Goal: Information Seeking & Learning: Learn about a topic

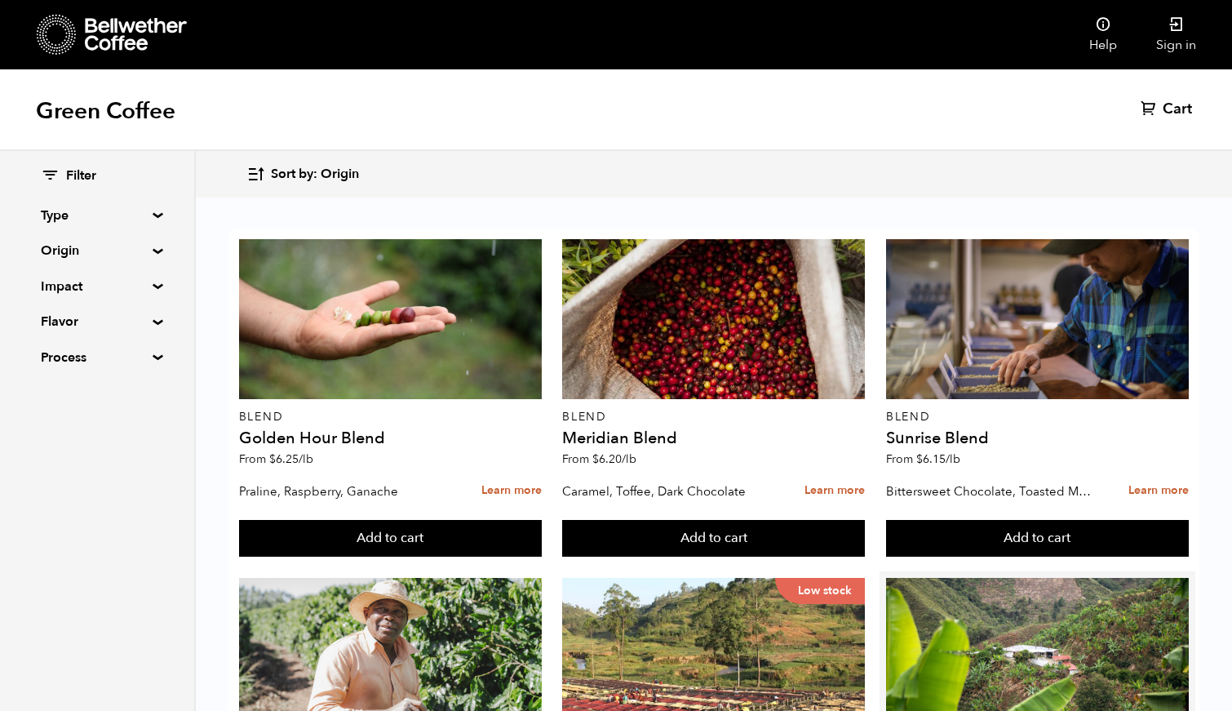
scroll to position [831, 0]
click at [542, 520] on button "Add to cart" at bounding box center [390, 539] width 303 height 38
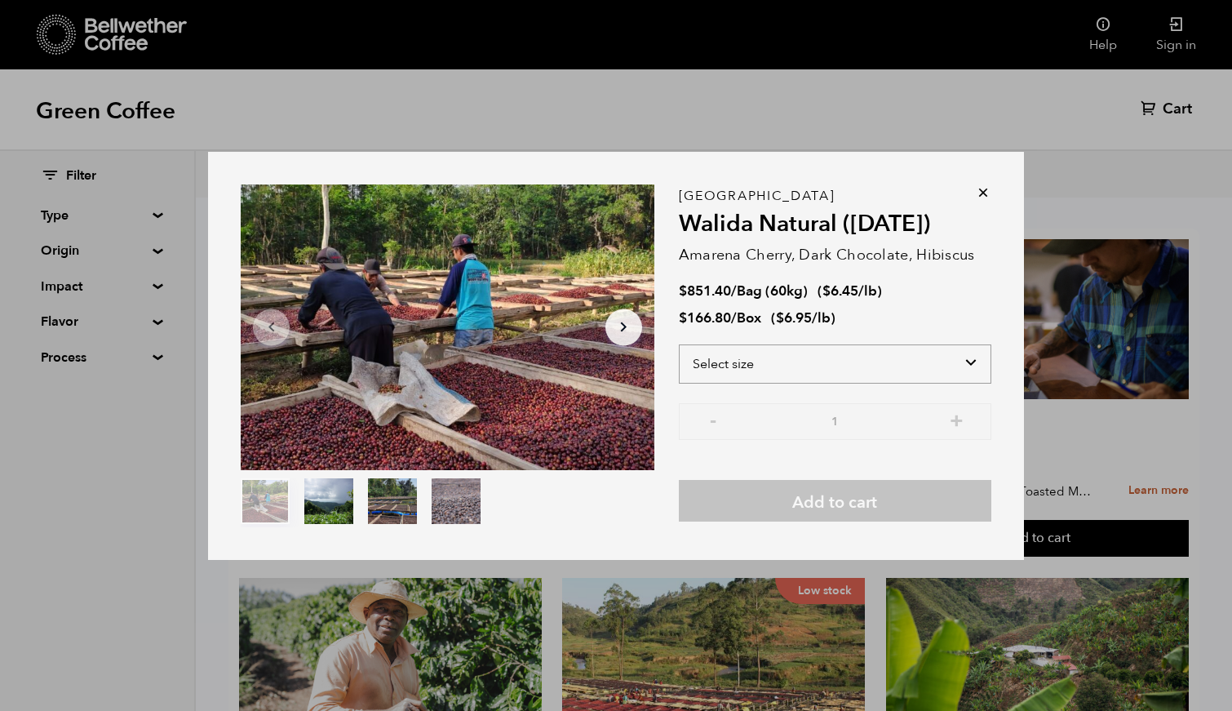
click at [734, 358] on select "Select size Bag (60kg) (132 lbs) Box (24 lbs)" at bounding box center [835, 363] width 312 height 39
click at [982, 190] on icon at bounding box center [983, 192] width 16 height 16
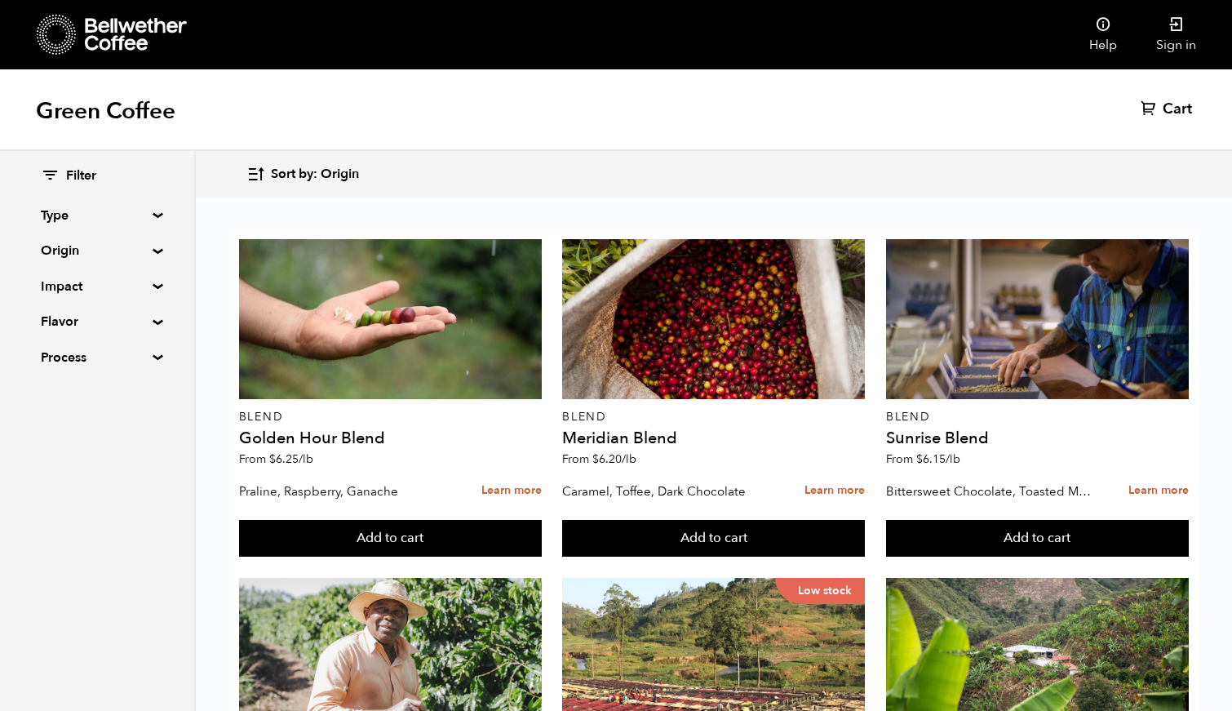
scroll to position [1225, 0]
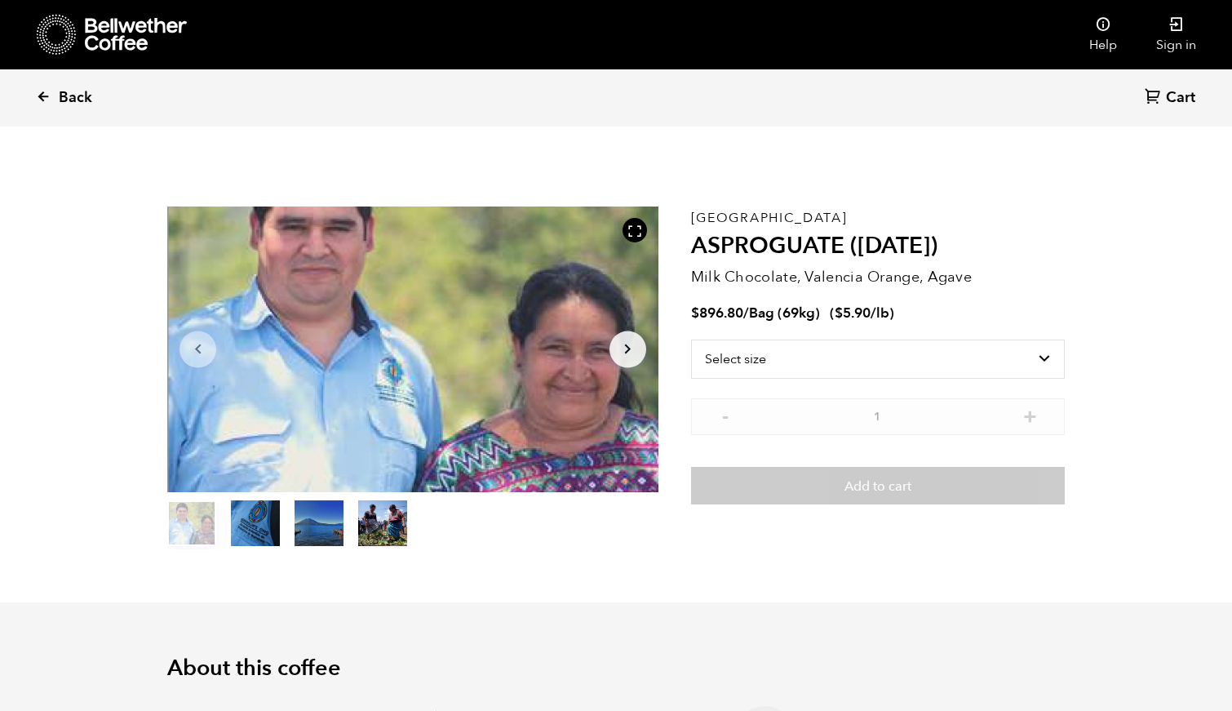
click at [36, 91] on icon at bounding box center [43, 96] width 15 height 15
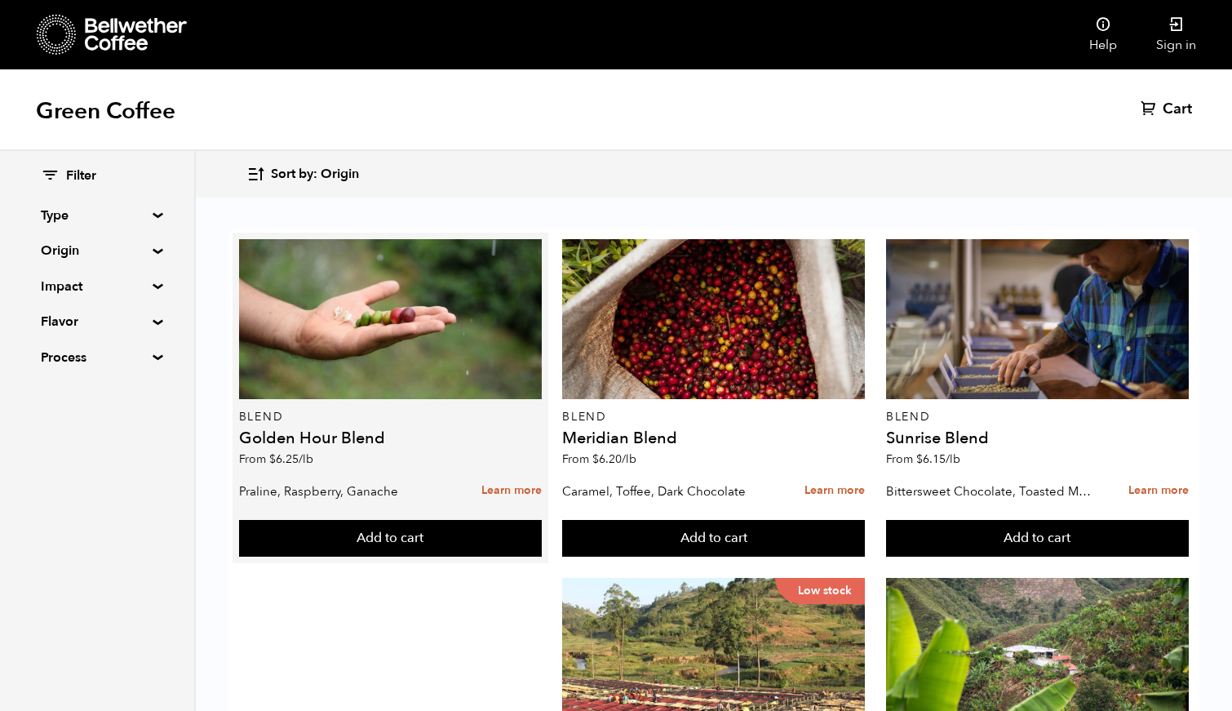
scroll to position [474, 0]
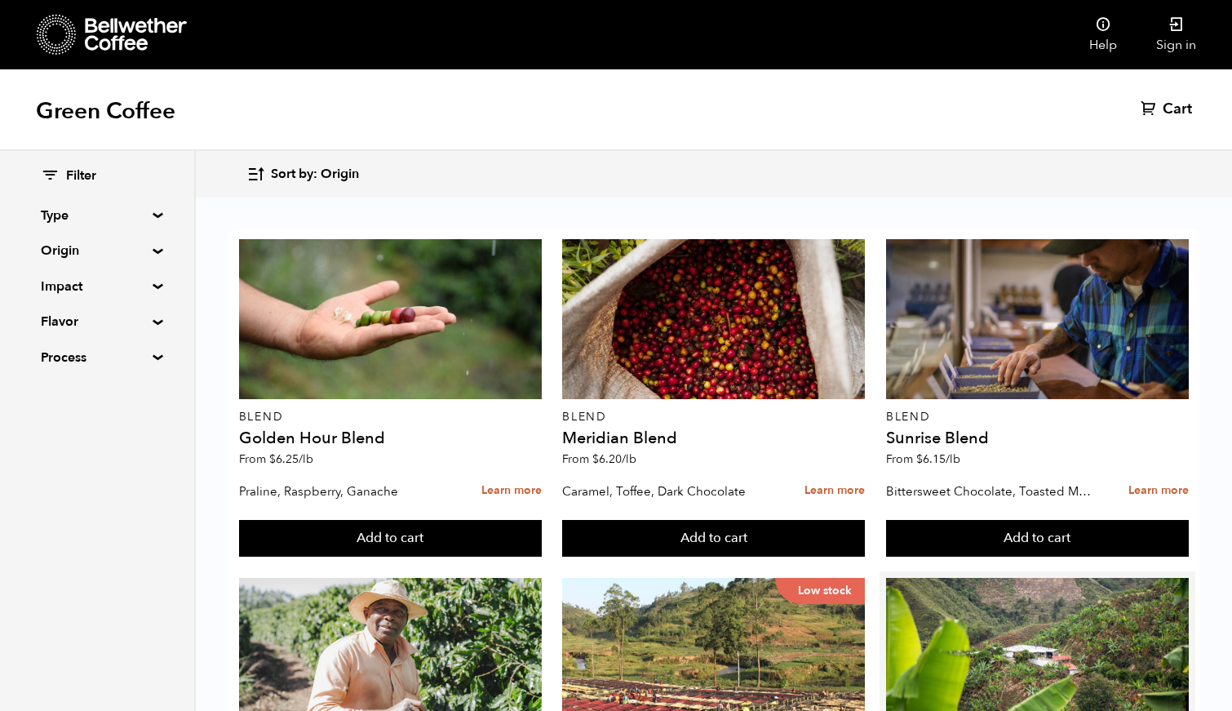
click at [937, 578] on div "Colombia Bochica (JUN 25) From $ 5.78 /lb" at bounding box center [1037, 696] width 303 height 236
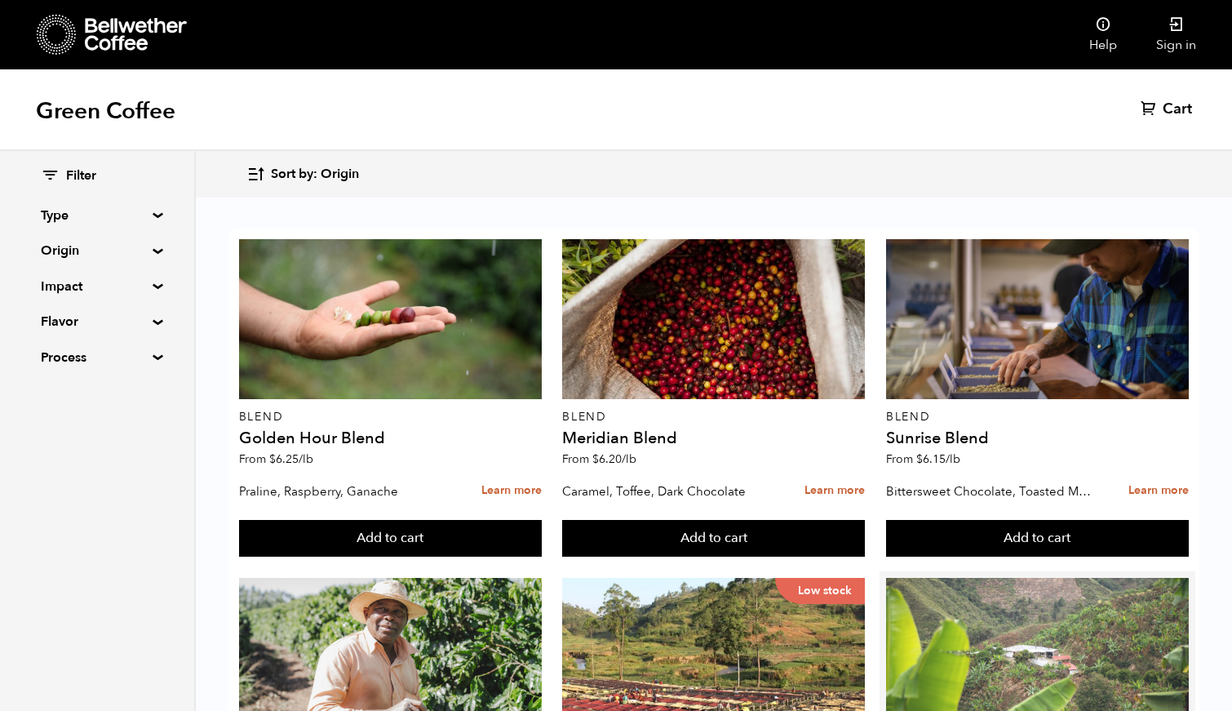
click at [927, 578] on div at bounding box center [1037, 658] width 303 height 160
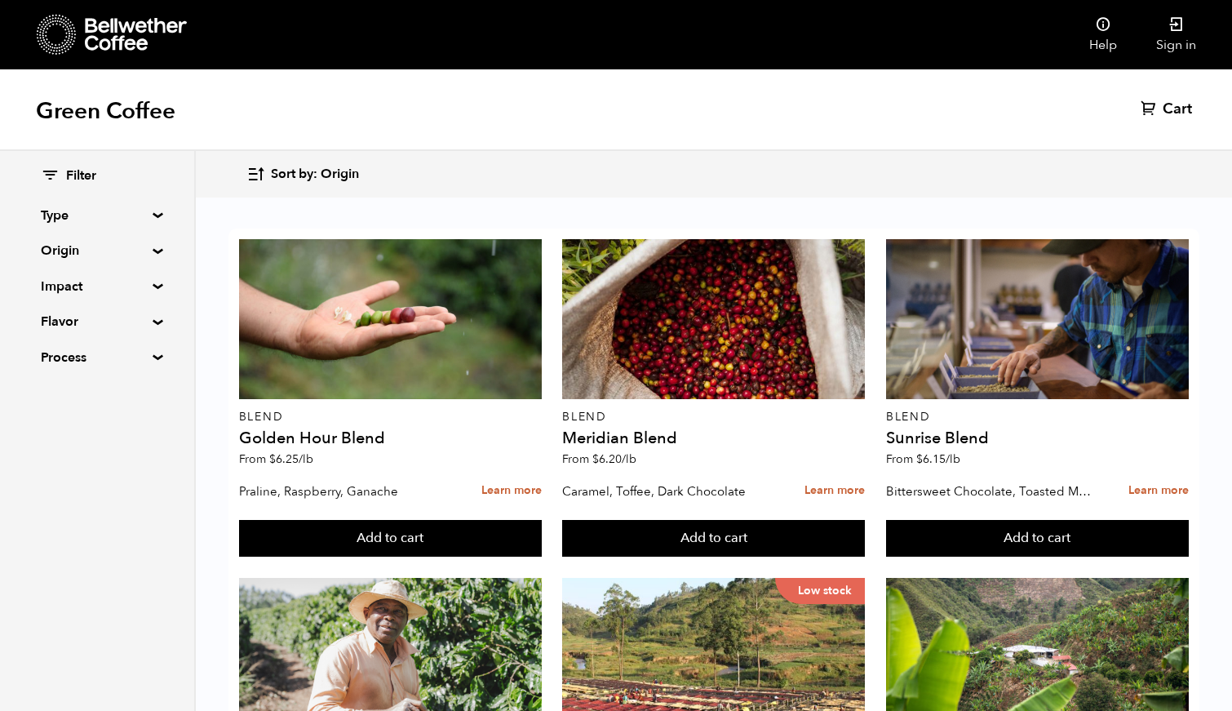
scroll to position [1590, 0]
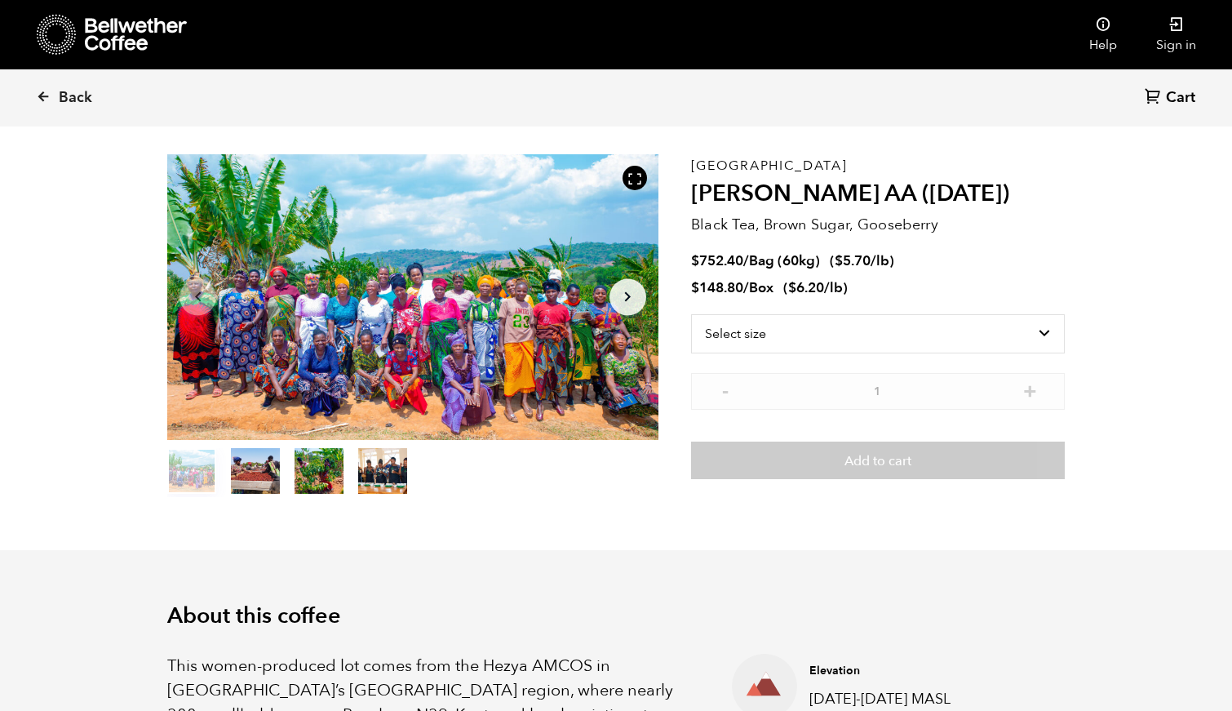
scroll to position [51, 0]
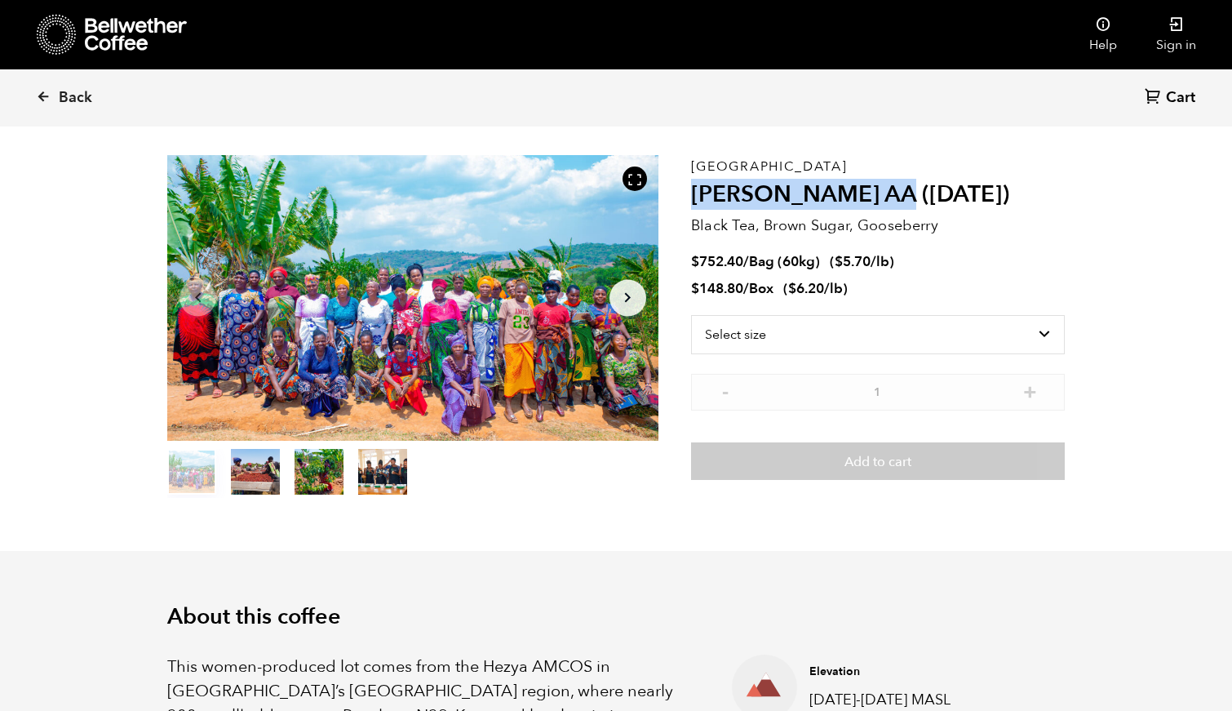
drag, startPoint x: 696, startPoint y: 197, endPoint x: 892, endPoint y: 196, distance: 195.8
click at [892, 196] on h2 "[PERSON_NAME] AA ([DATE])" at bounding box center [878, 195] width 374 height 28
copy h2 "Usawa Kahawa AA"
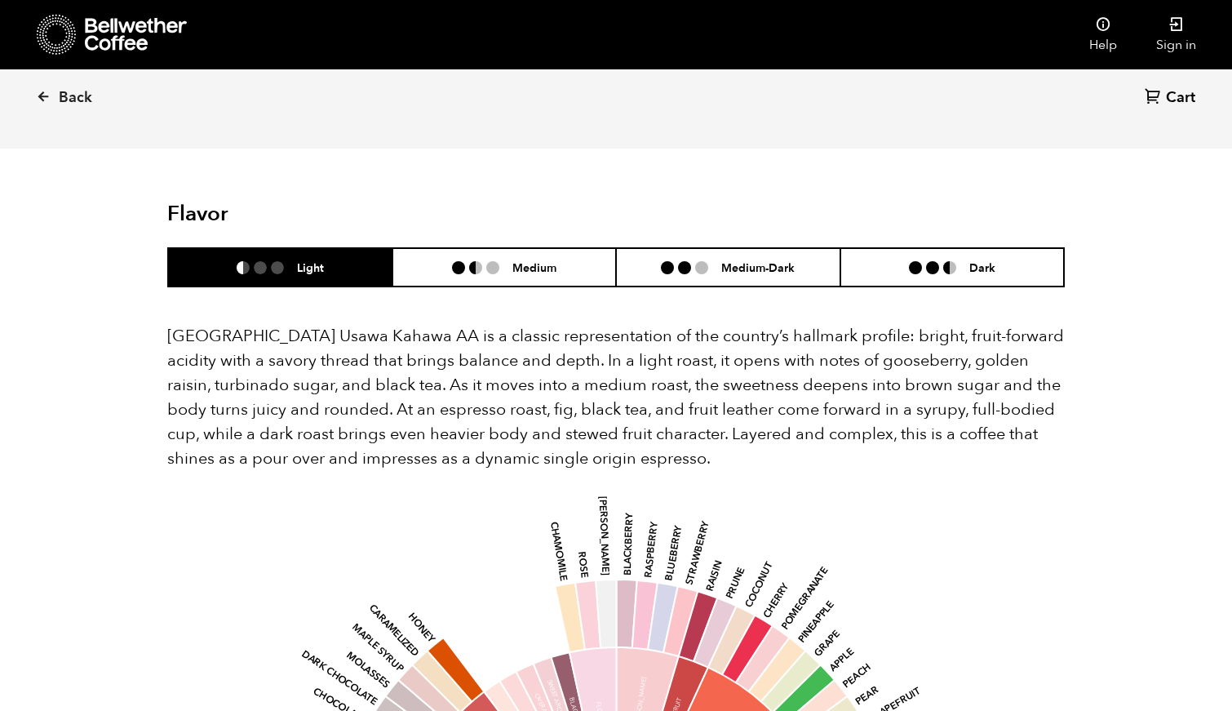
scroll to position [952, 0]
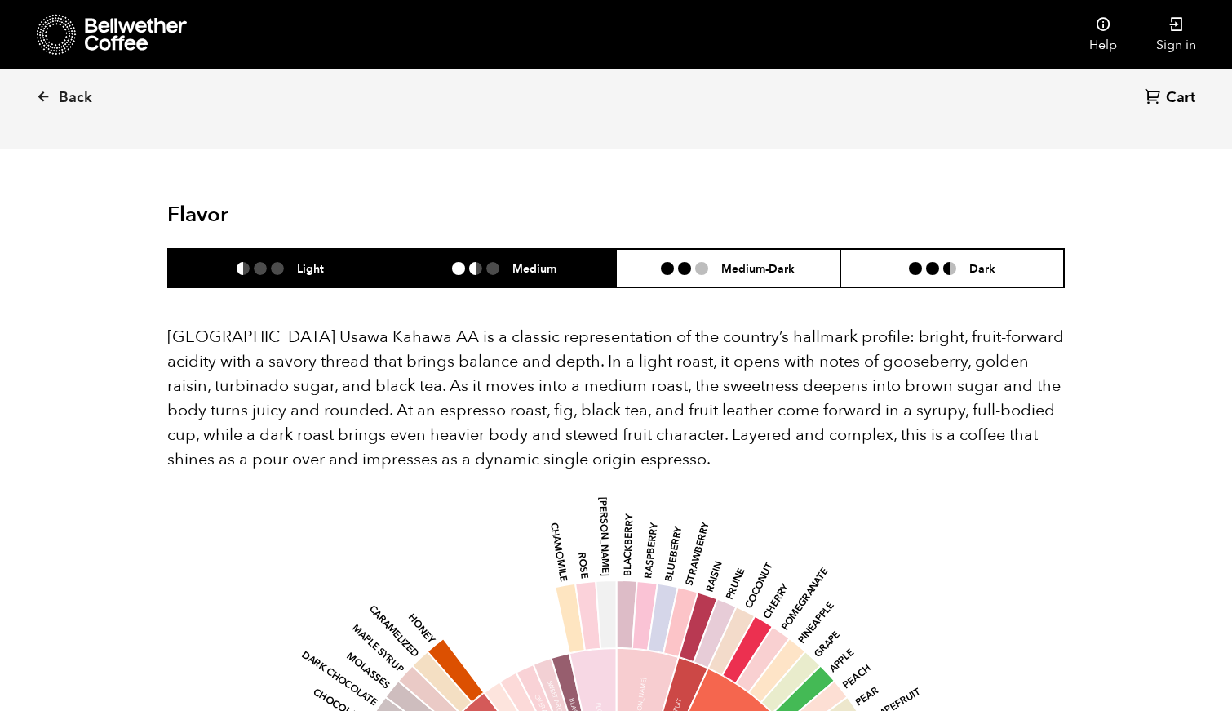
click at [511, 262] on ul at bounding box center [482, 268] width 60 height 13
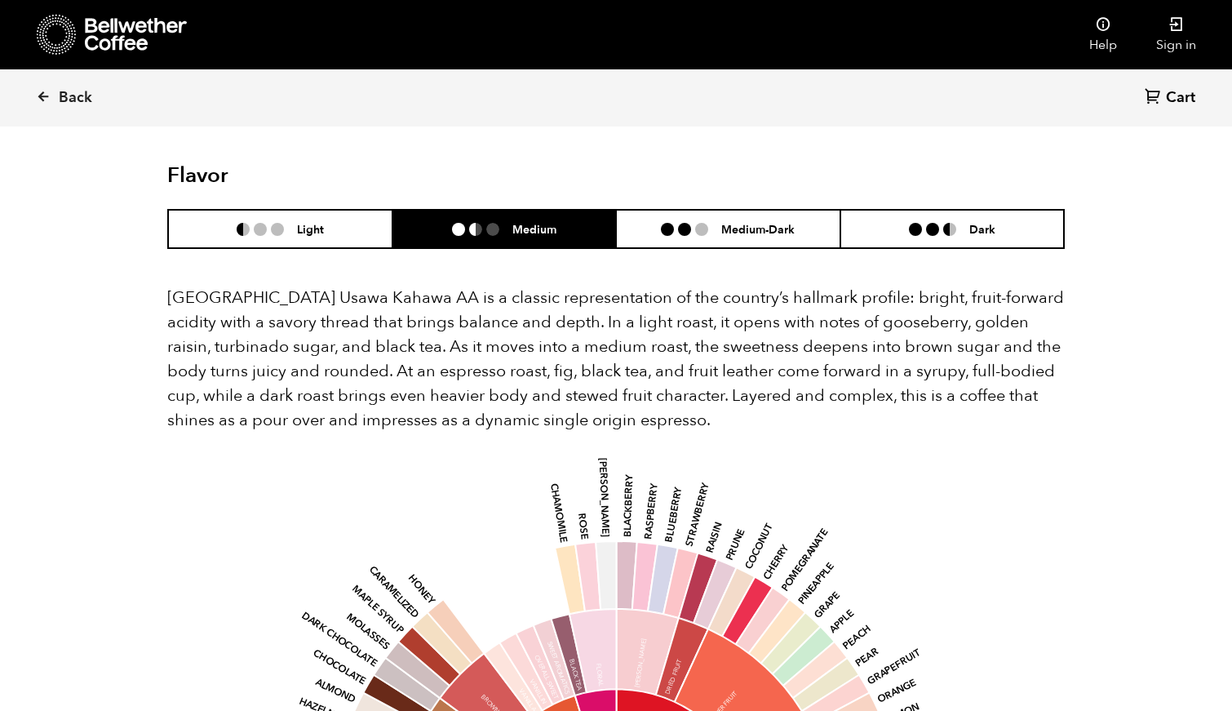
scroll to position [990, 0]
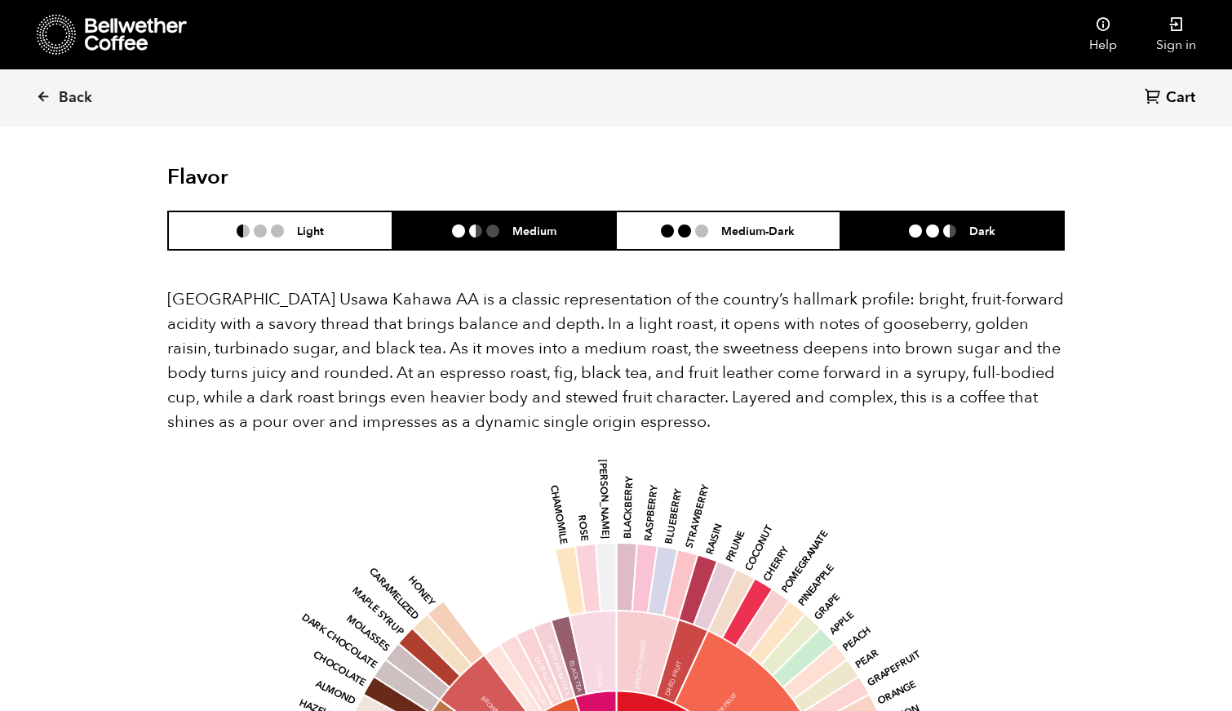
click at [906, 214] on li "Dark" at bounding box center [952, 230] width 224 height 38
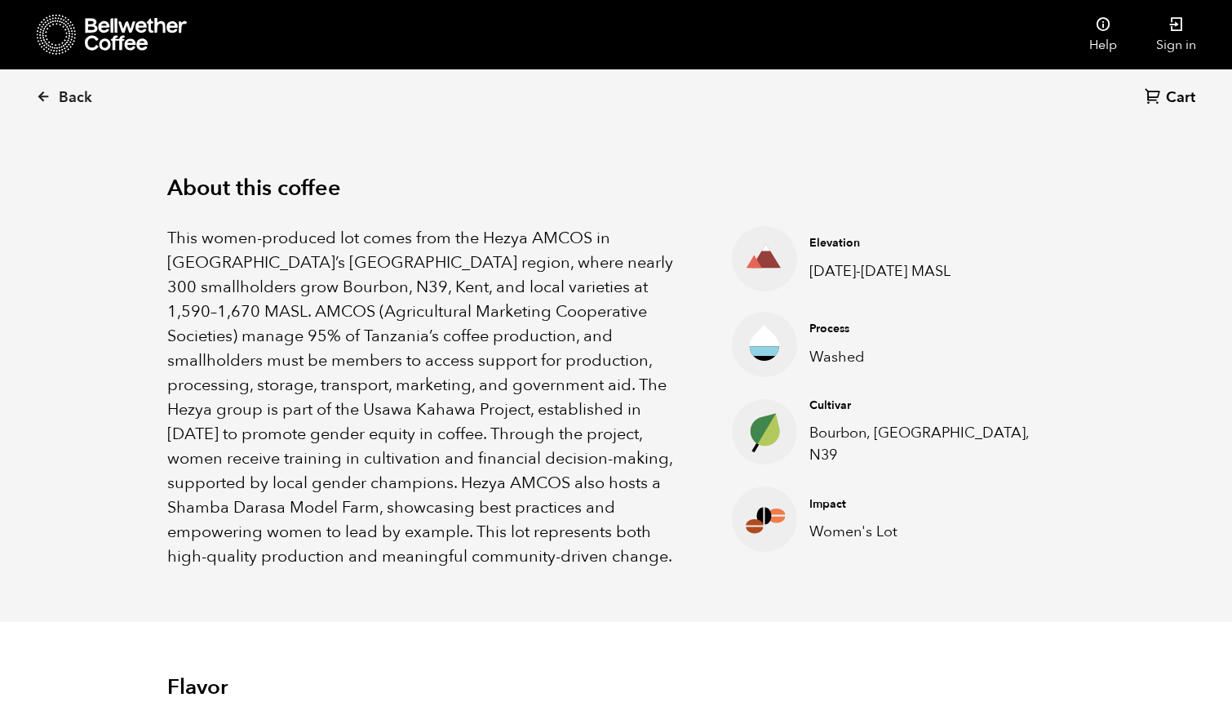
scroll to position [470, 0]
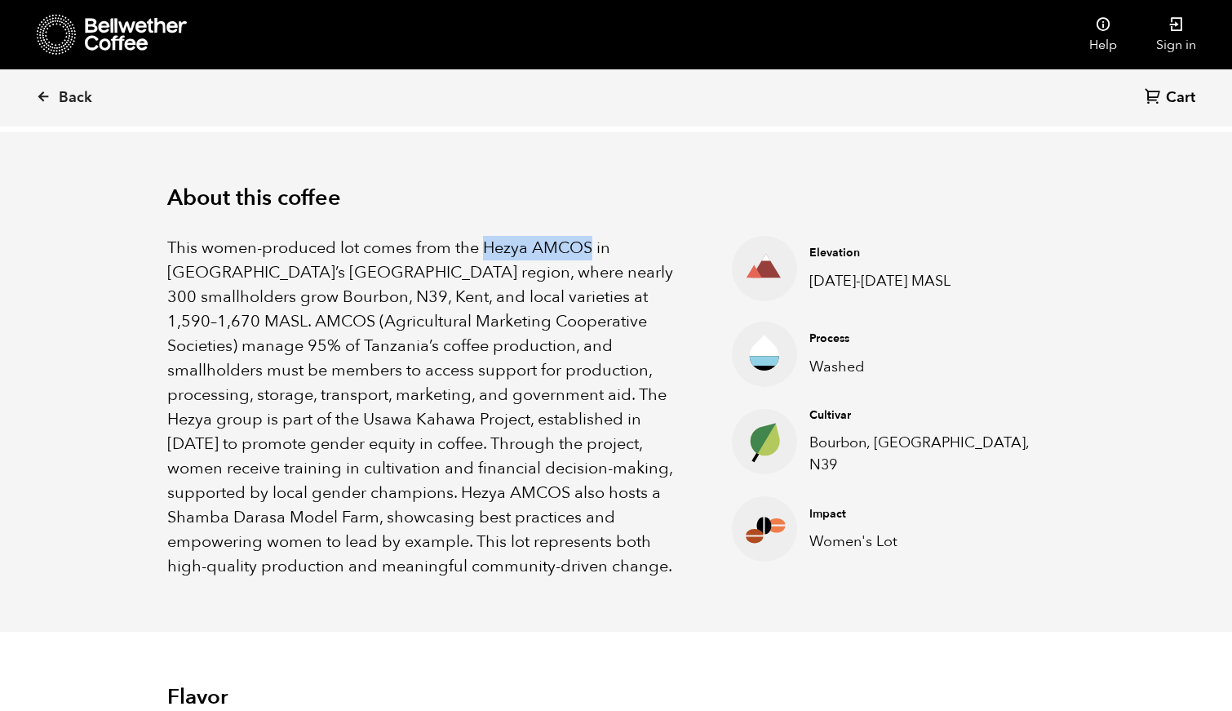
drag, startPoint x: 592, startPoint y: 244, endPoint x: 486, endPoint y: 246, distance: 106.1
click at [486, 246] on p "This women-produced lot comes from the Hezya AMCOS in Tanzania’s Mbozi region, …" at bounding box center [429, 407] width 524 height 343
copy p "Hezya AMCOS"
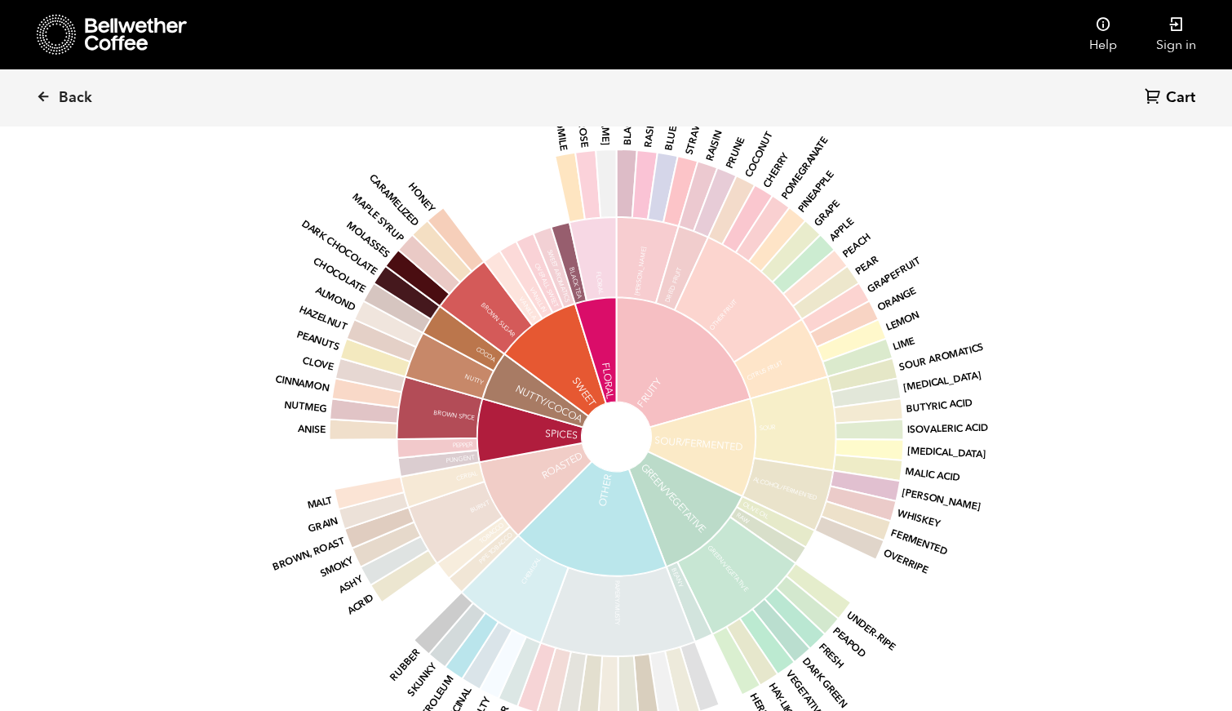
scroll to position [1385, 0]
drag, startPoint x: 36, startPoint y: 100, endPoint x: 47, endPoint y: 100, distance: 10.6
click at [46, 100] on icon at bounding box center [43, 96] width 15 height 15
click at [47, 100] on icon at bounding box center [43, 96] width 15 height 15
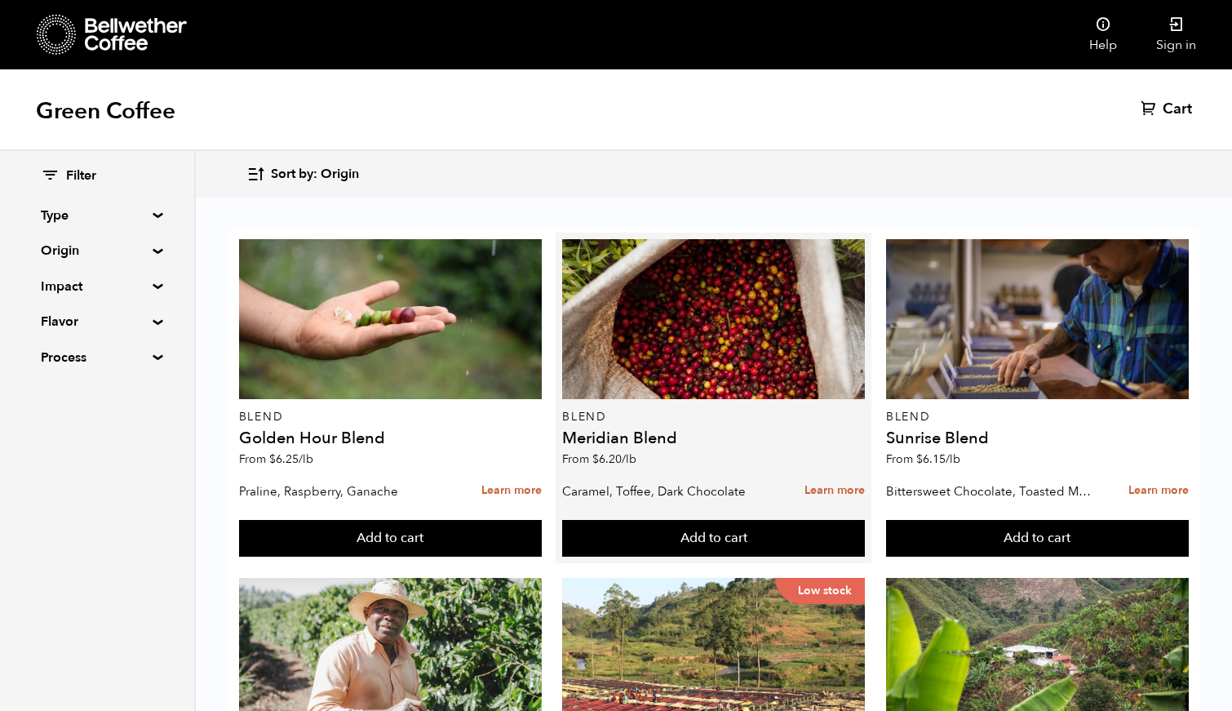
scroll to position [399, 0]
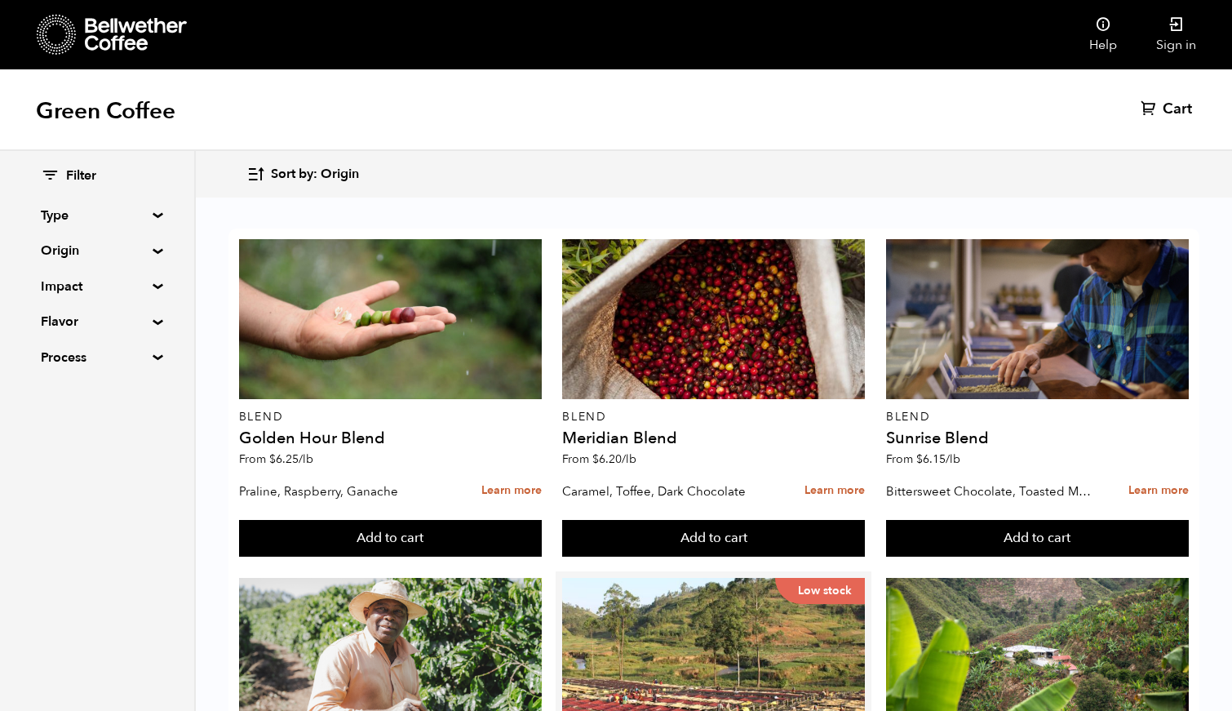
click at [608, 578] on div "Low stock Burundi Kayanza Gakenke ([DATE]) From $ 5.10 /lb" at bounding box center [713, 696] width 303 height 236
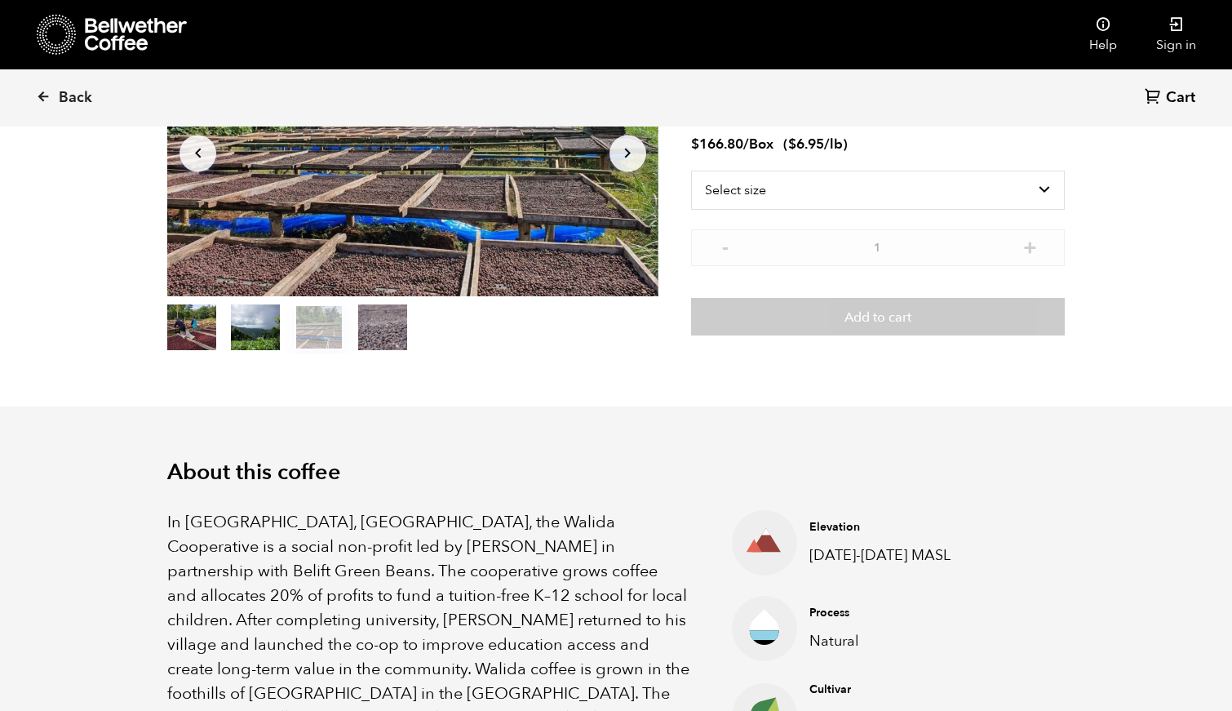
scroll to position [211, 0]
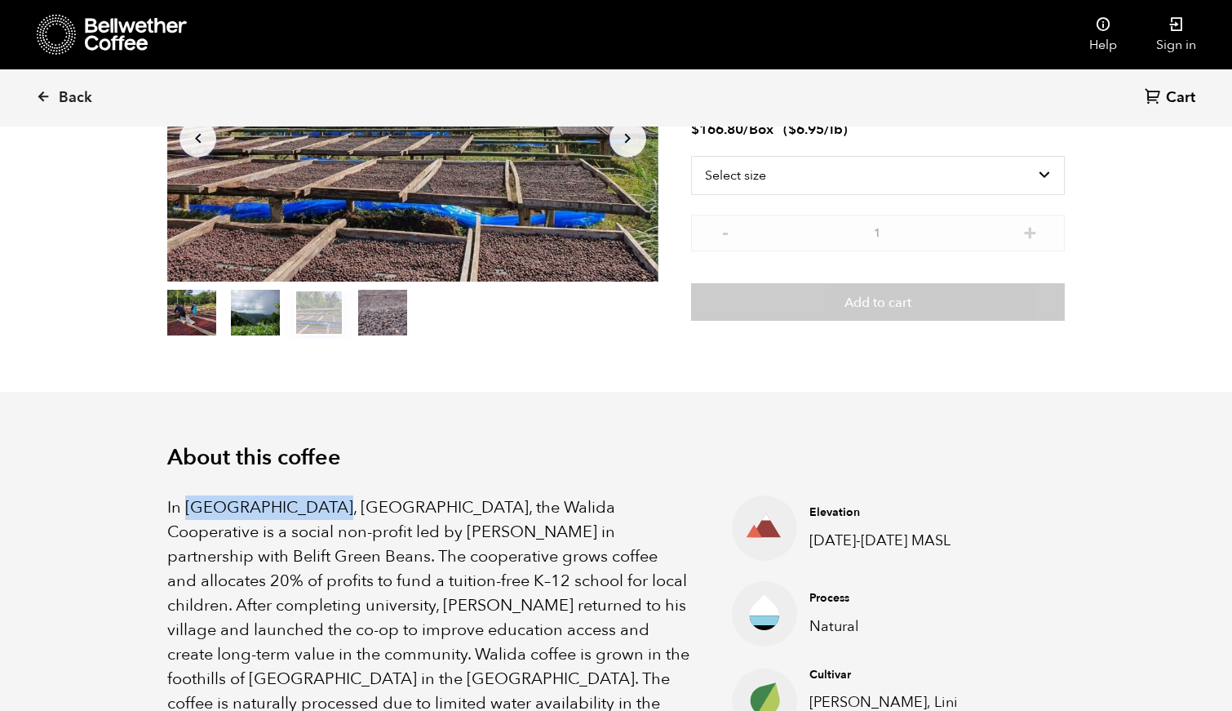
drag, startPoint x: 185, startPoint y: 501, endPoint x: 305, endPoint y: 513, distance: 120.6
click at [305, 513] on p "In [GEOGRAPHIC_DATA], [GEOGRAPHIC_DATA], the Walida Cooperative is a social non…" at bounding box center [429, 654] width 524 height 318
copy p "[GEOGRAPHIC_DATA]"
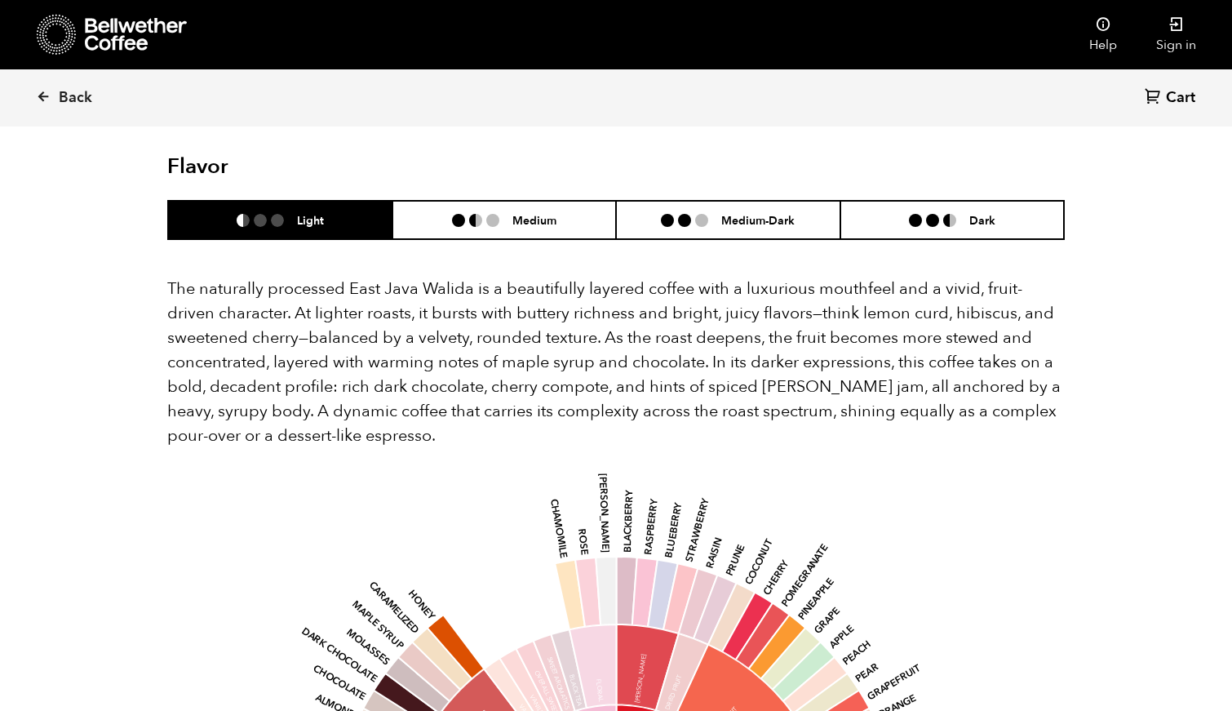
scroll to position [301, 0]
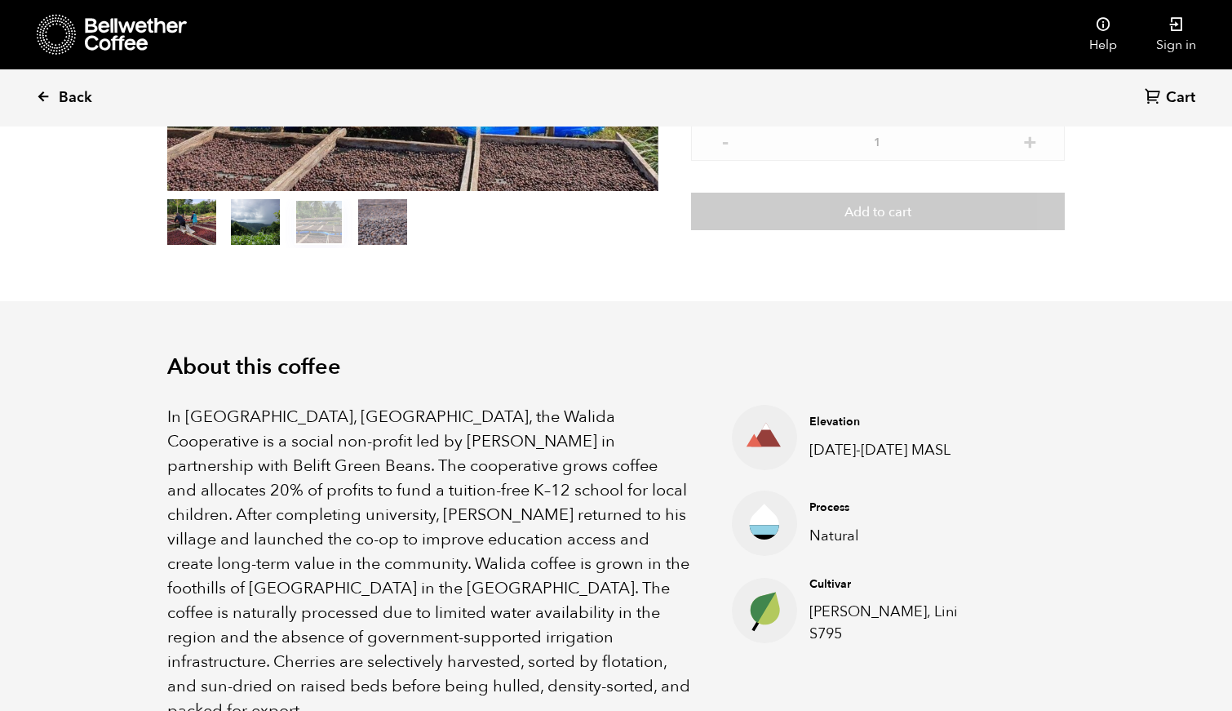
click at [40, 95] on icon at bounding box center [43, 96] width 15 height 15
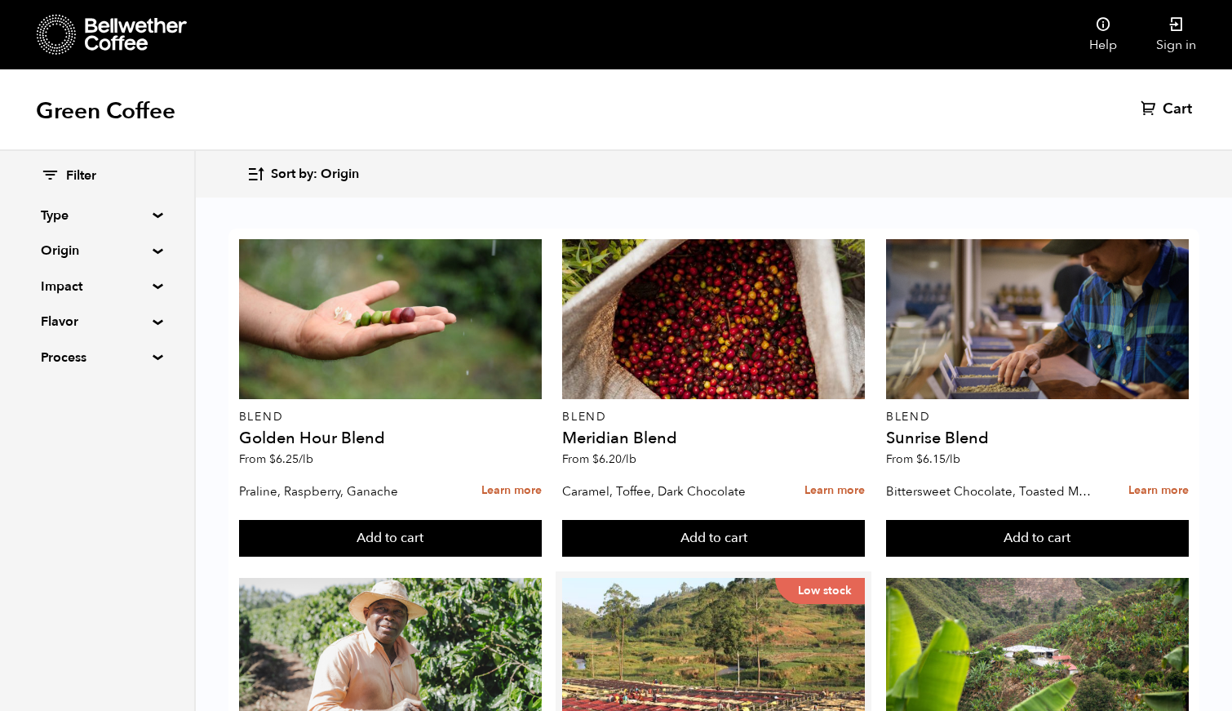
scroll to position [1296, 0]
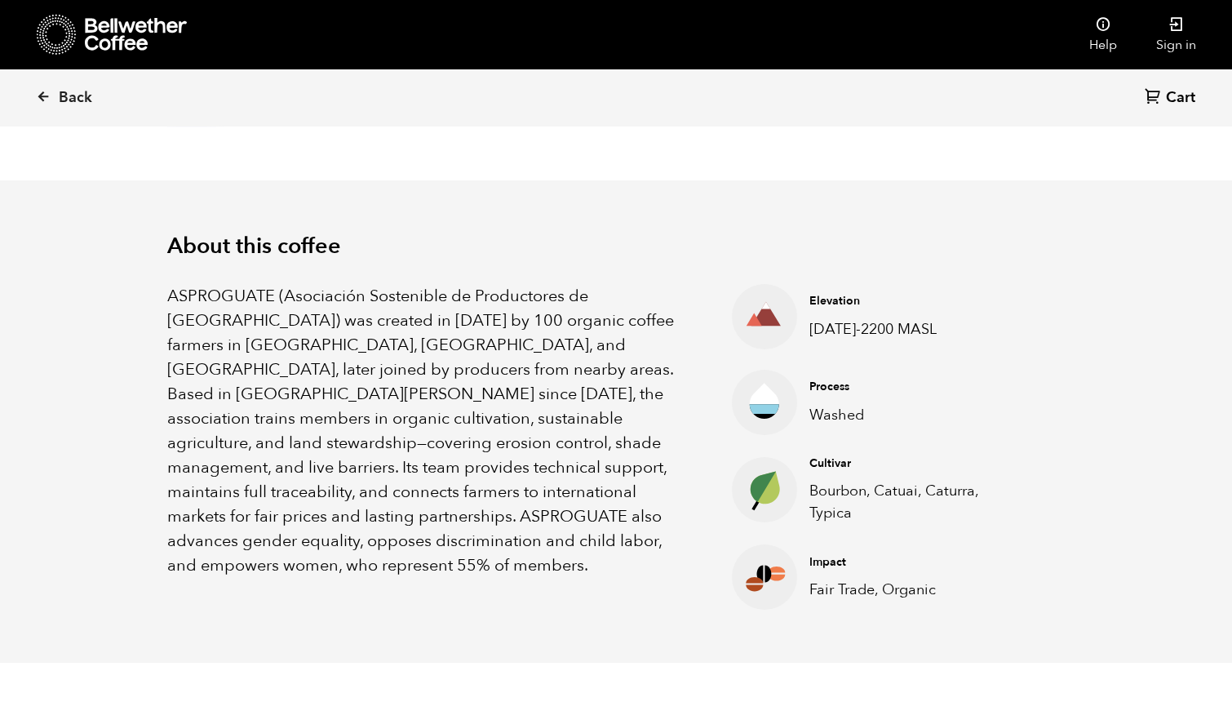
scroll to position [391, 0]
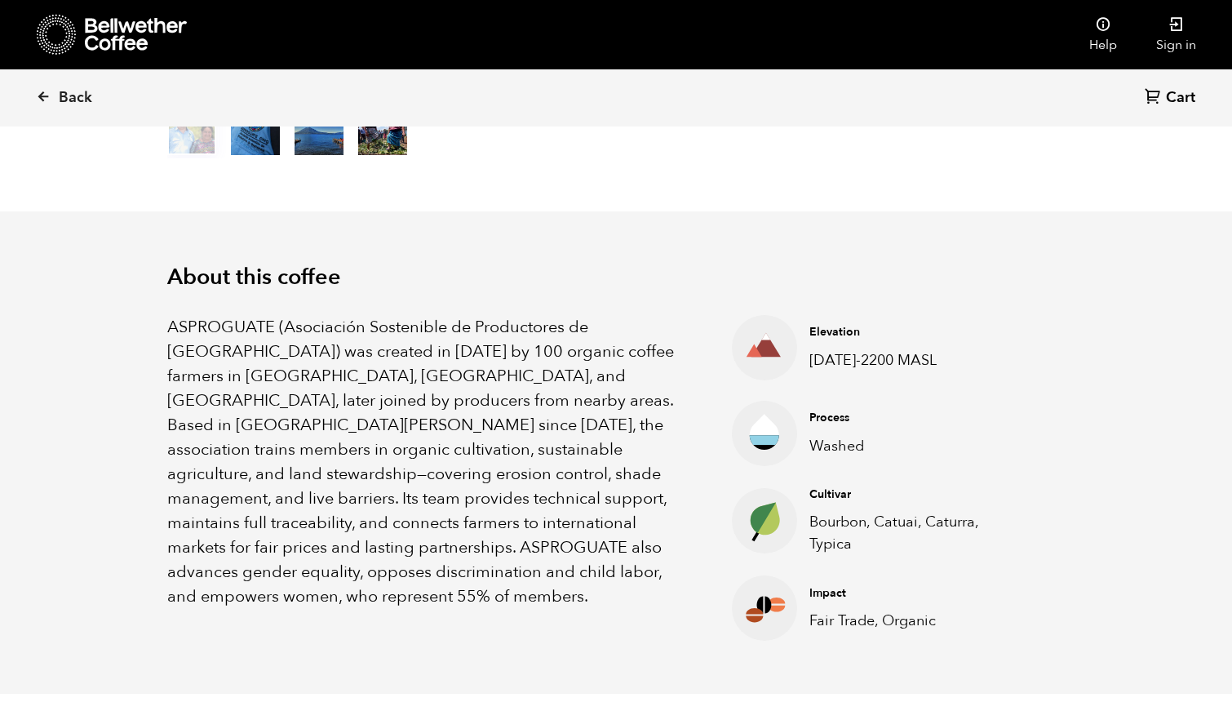
click at [224, 321] on span "ASPROGUATE (Asociación Sostenible de Productores de Guatemala) was created in 2…" at bounding box center [420, 461] width 507 height 291
copy span "ASPROGUATE"
drag, startPoint x: 508, startPoint y: 402, endPoint x: 337, endPoint y: 395, distance: 171.5
click at [337, 395] on span "ASPROGUATE (Asociación Sostenible de Productores de Guatemala) was created in 2…" at bounding box center [420, 461] width 507 height 291
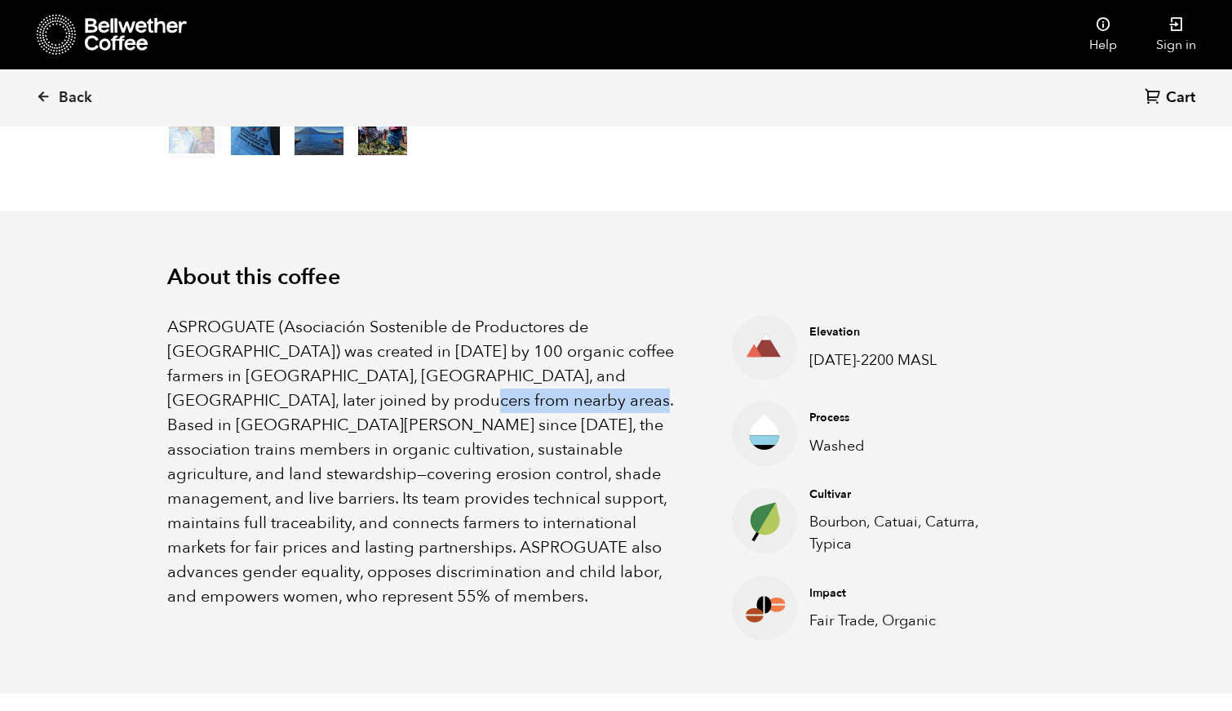
copy span "San Martín Jilotepeque"
click at [461, 515] on span "ASPROGUATE (Asociación Sostenible de Productores de Guatemala) was created in 2…" at bounding box center [420, 461] width 507 height 291
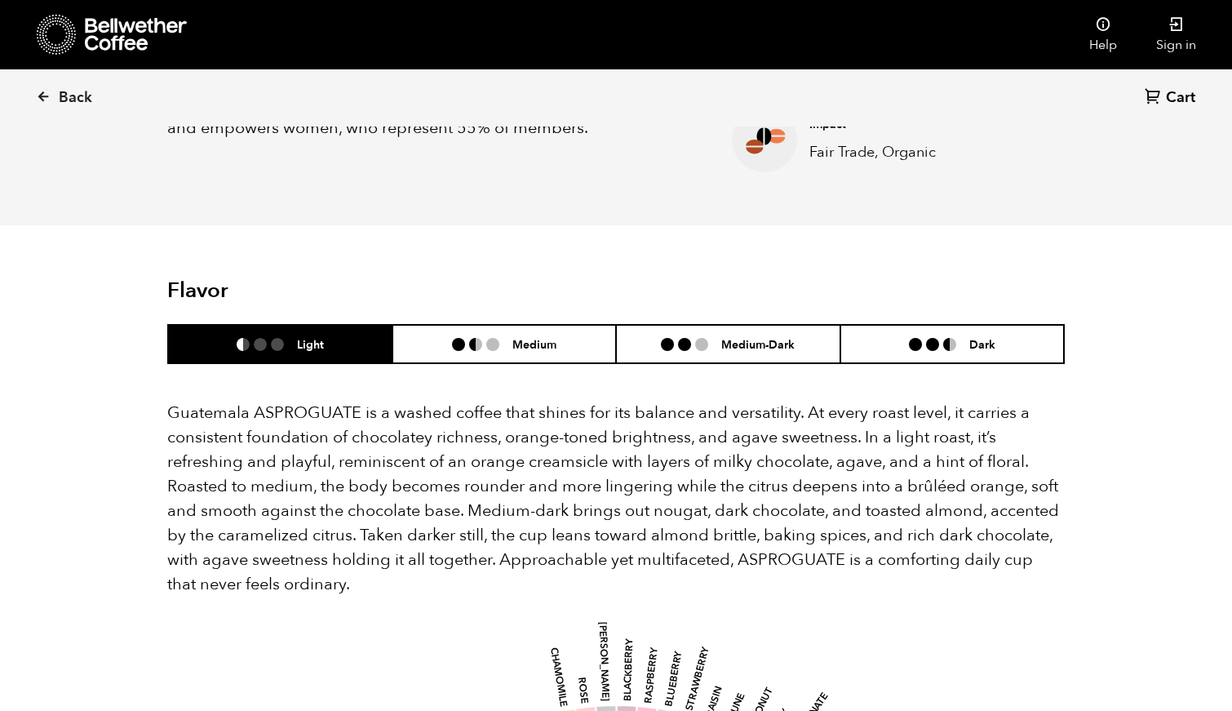
scroll to position [953, 0]
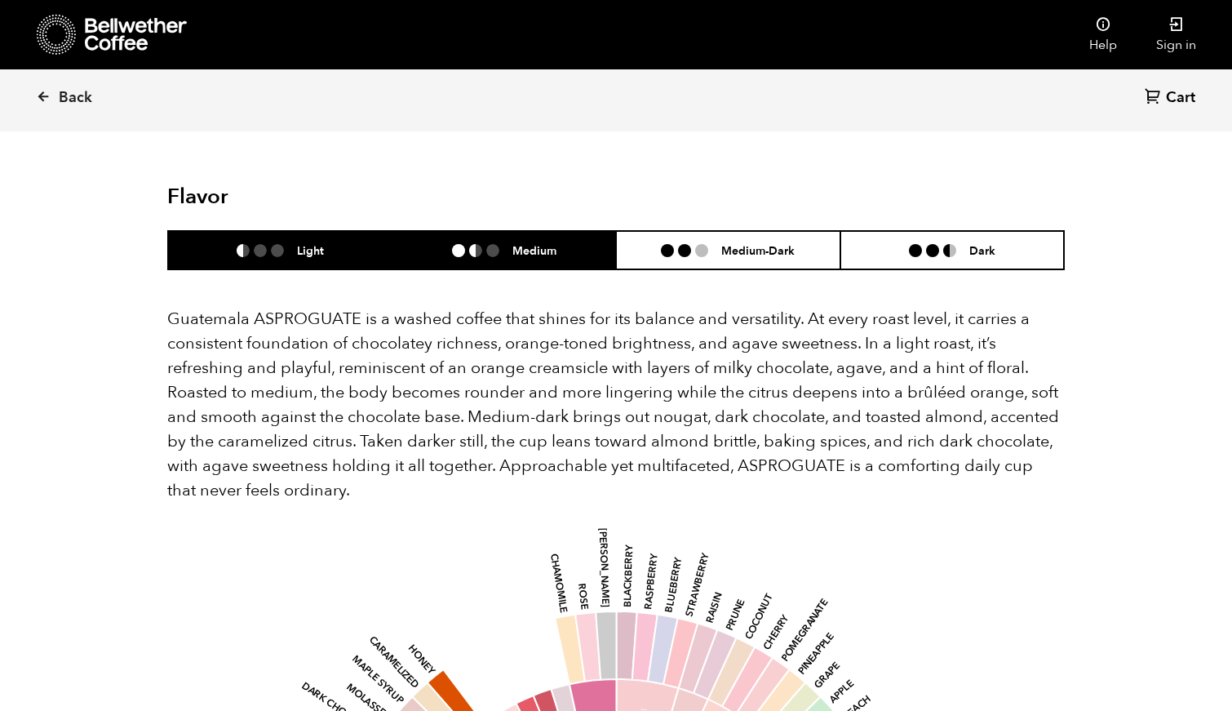
click at [534, 243] on h6 "Medium" at bounding box center [534, 250] width 44 height 14
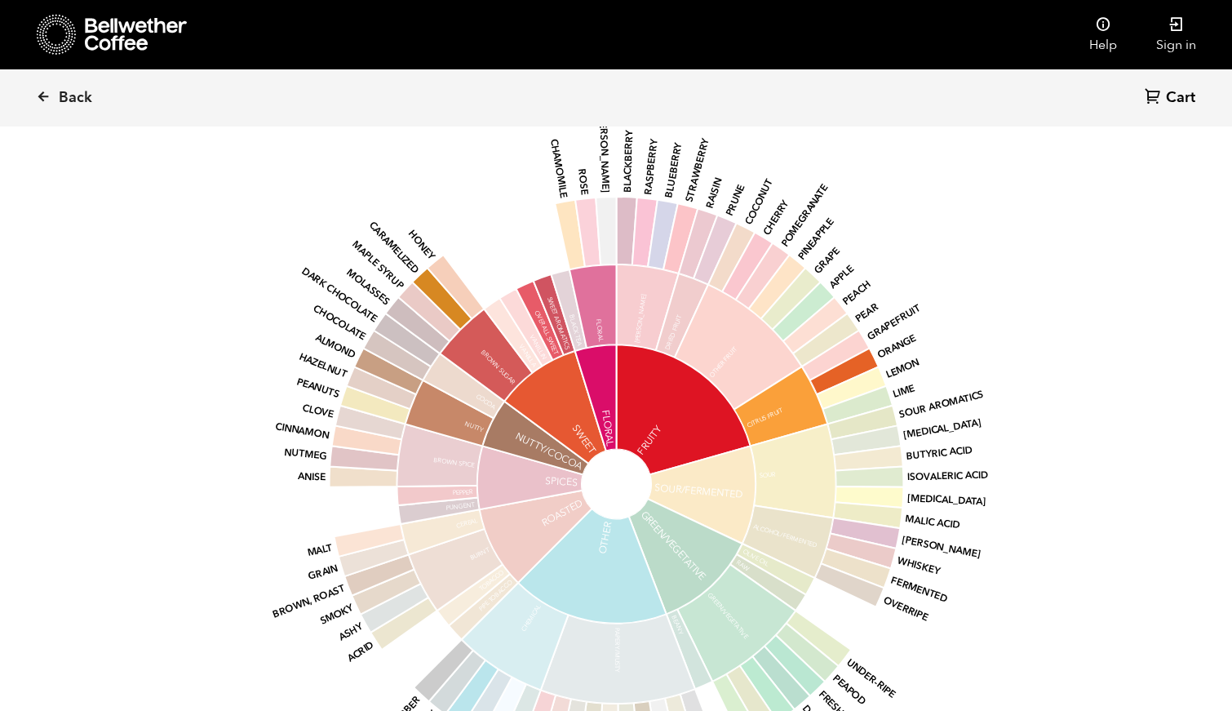
scroll to position [1022, 0]
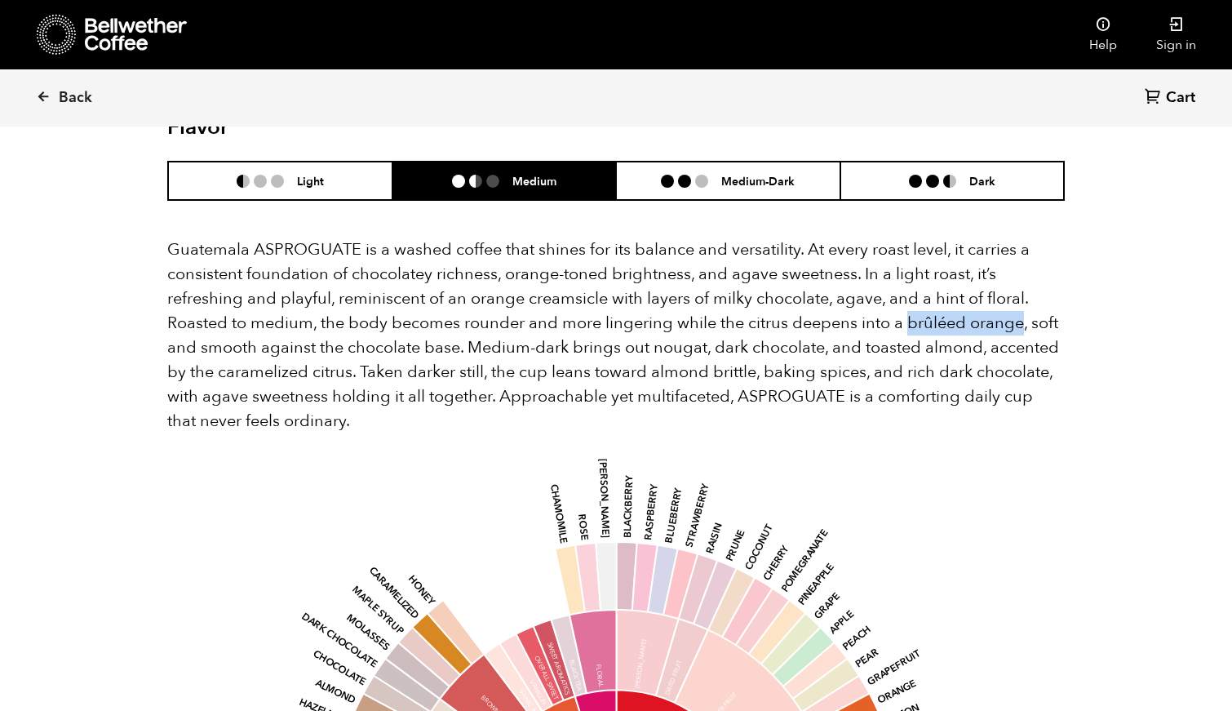
drag, startPoint x: 1023, startPoint y: 321, endPoint x: 908, endPoint y: 319, distance: 115.1
click at [908, 319] on p "Guatemala ASPROGUATE is a washed coffee that shines for its balance and versati…" at bounding box center [616, 335] width 898 height 196
copy p "brûléed orange"
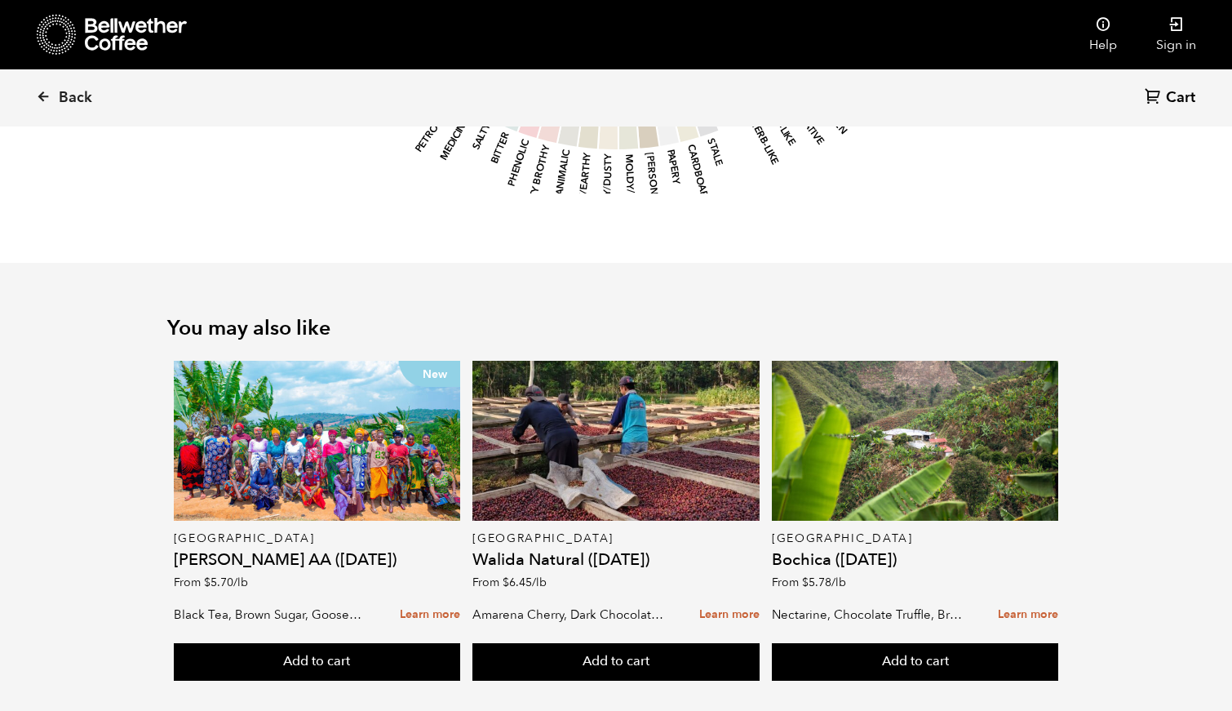
scroll to position [1988, 0]
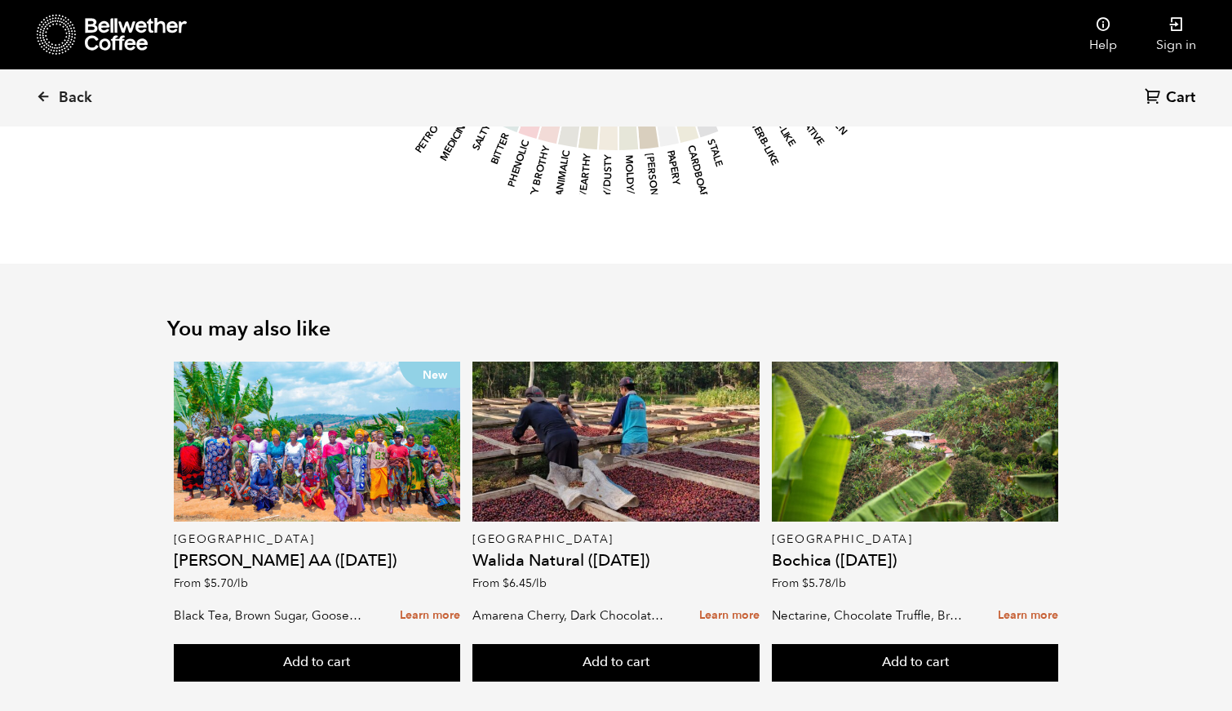
click at [1007, 399] on div at bounding box center [915, 441] width 287 height 160
